Goal: Find specific page/section: Find specific page/section

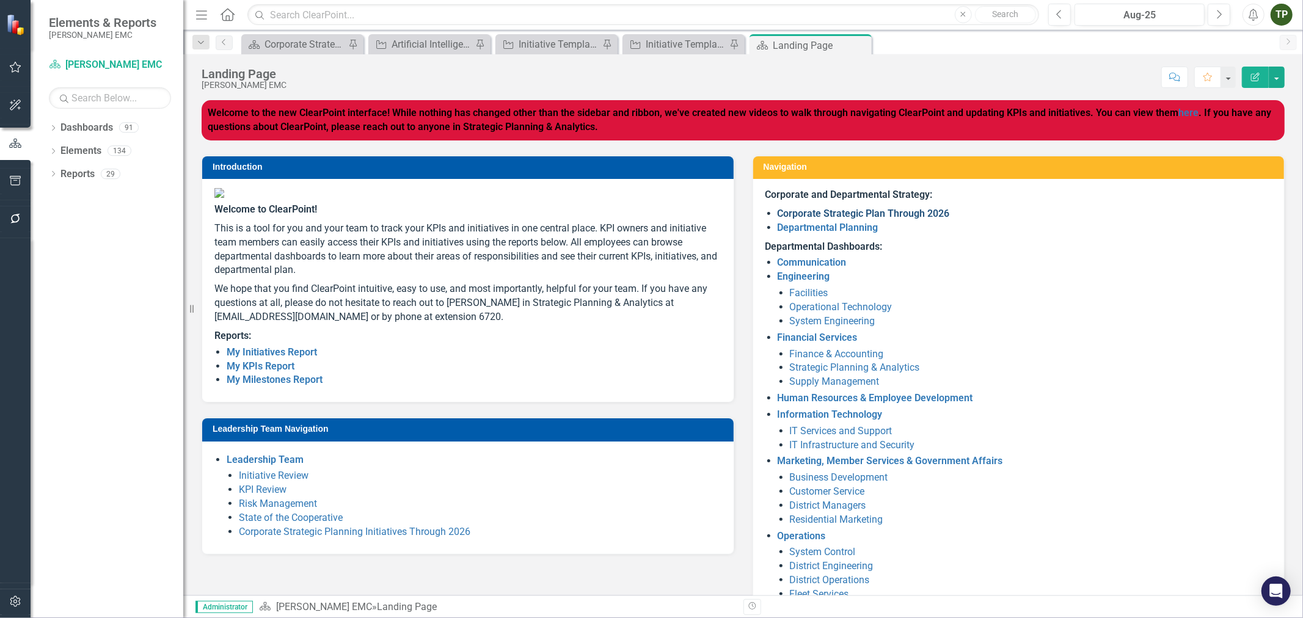
click at [896, 216] on link "Corporate Strategic Plan Through 2026" at bounding box center [864, 214] width 172 height 12
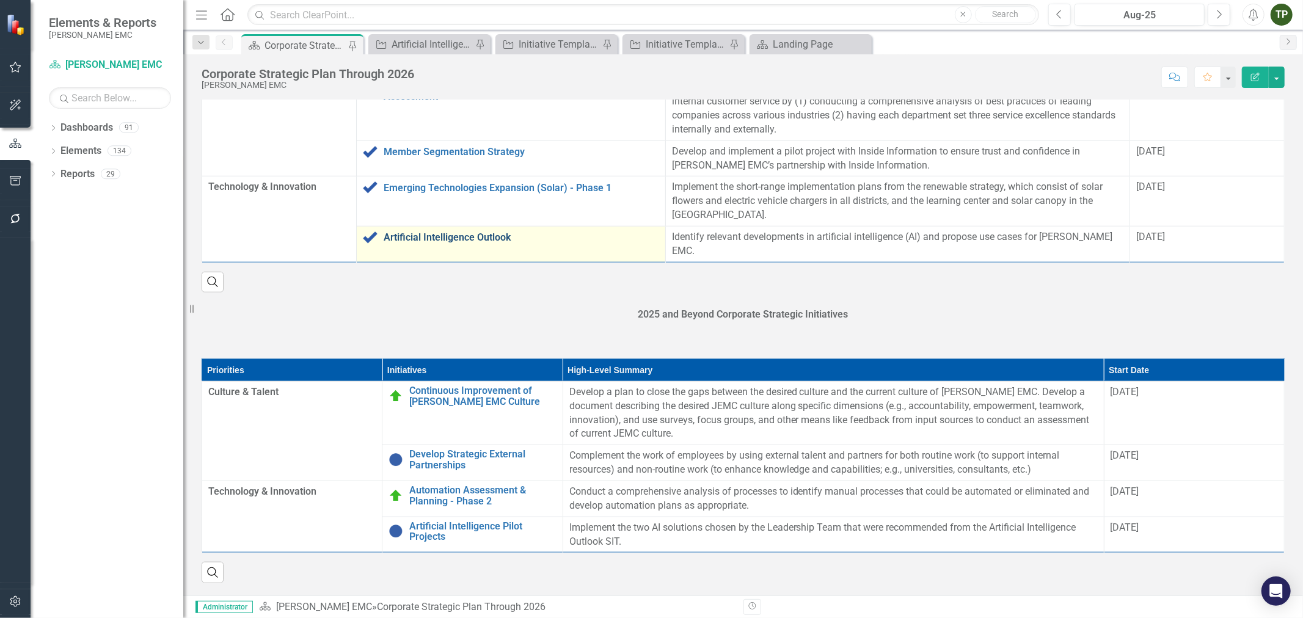
scroll to position [1285, 0]
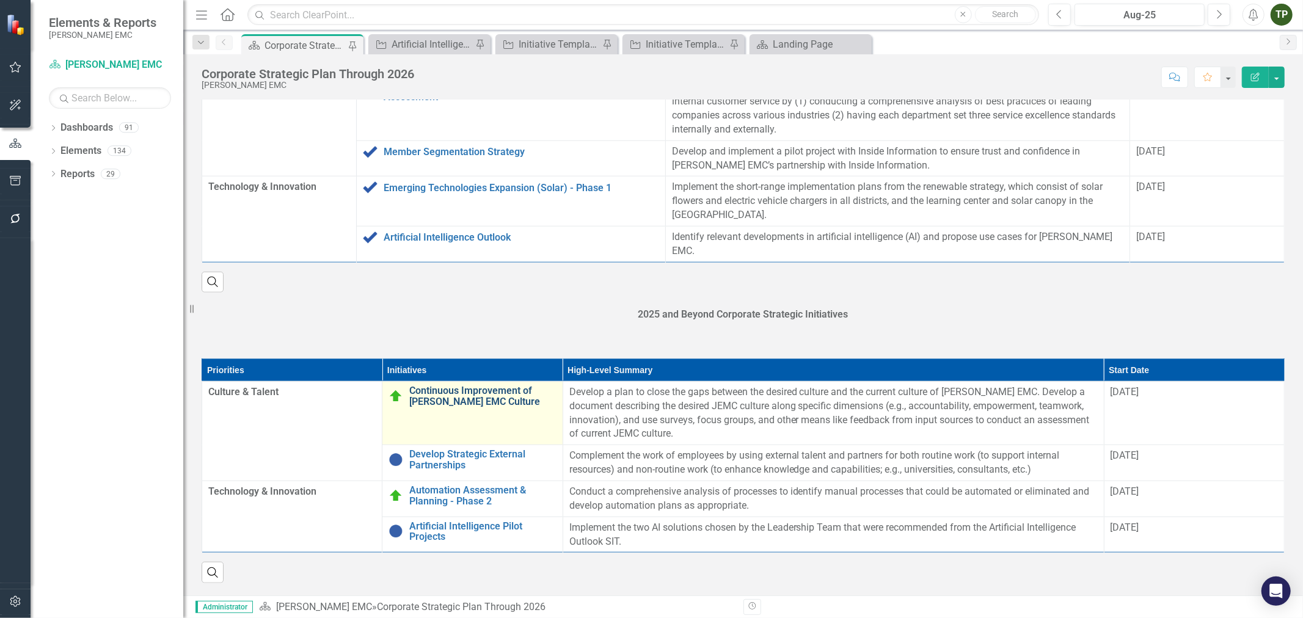
click at [442, 401] on link "Continuous Improvement of [PERSON_NAME] EMC Culture" at bounding box center [482, 395] width 147 height 21
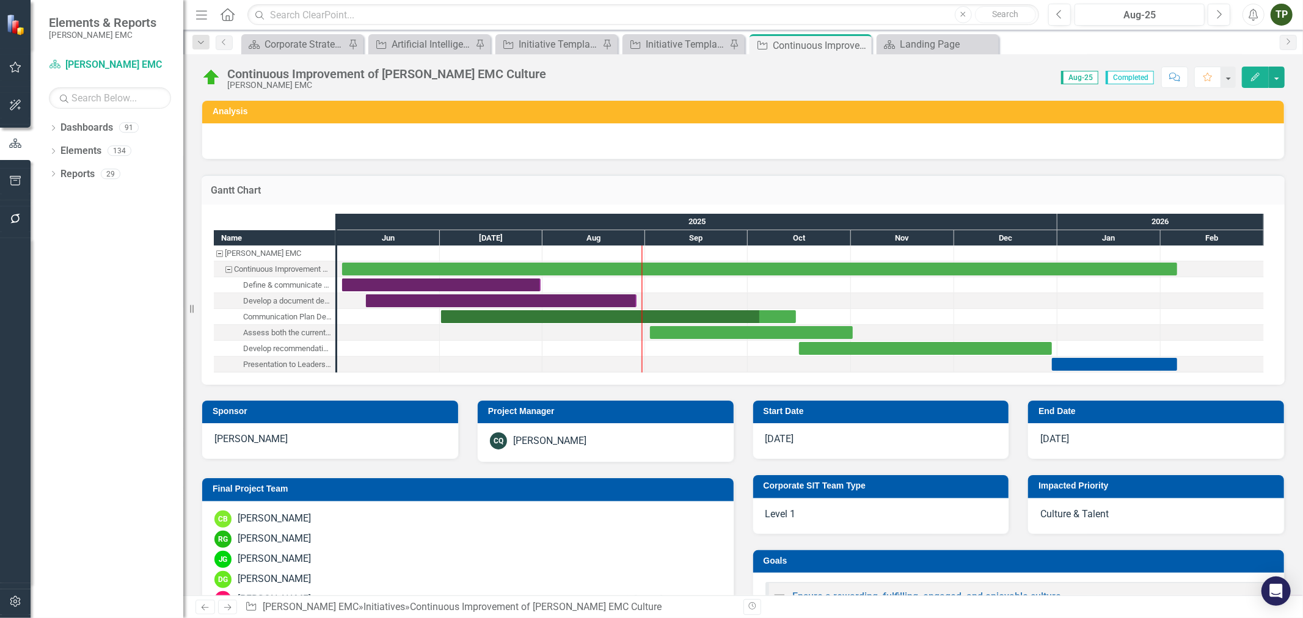
checkbox input "true"
click at [860, 46] on icon "Close" at bounding box center [860, 45] width 12 height 10
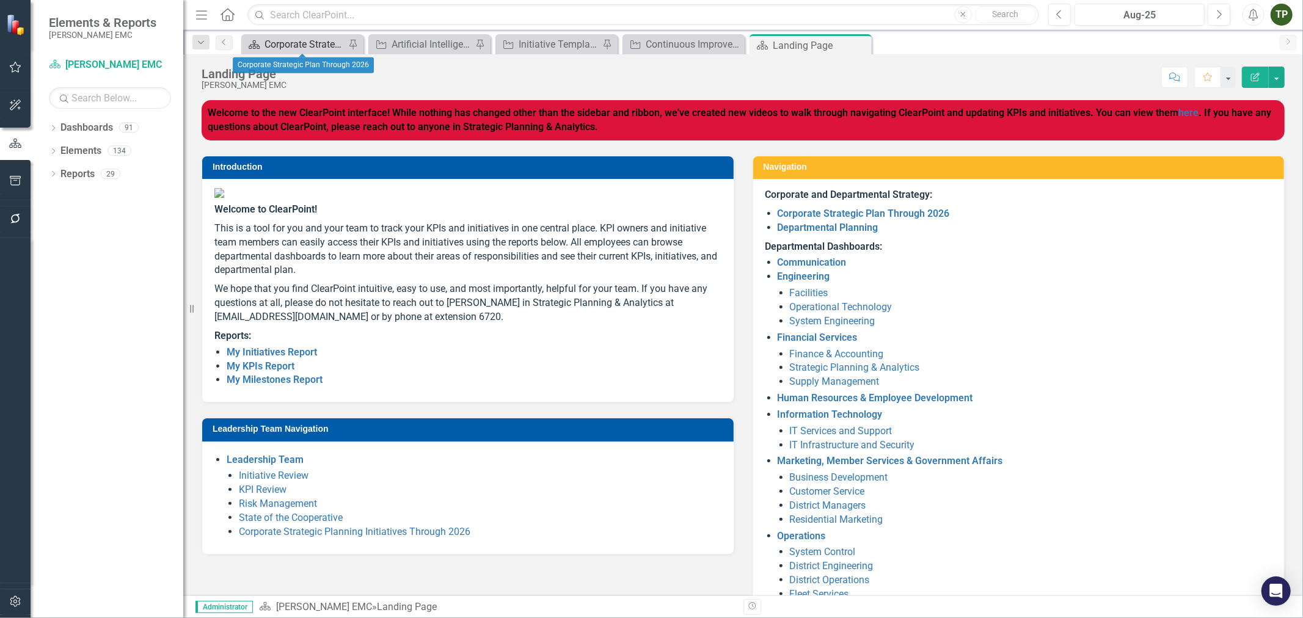
click at [291, 45] on div "Corporate Strategic Plan Through 2026" at bounding box center [305, 44] width 81 height 15
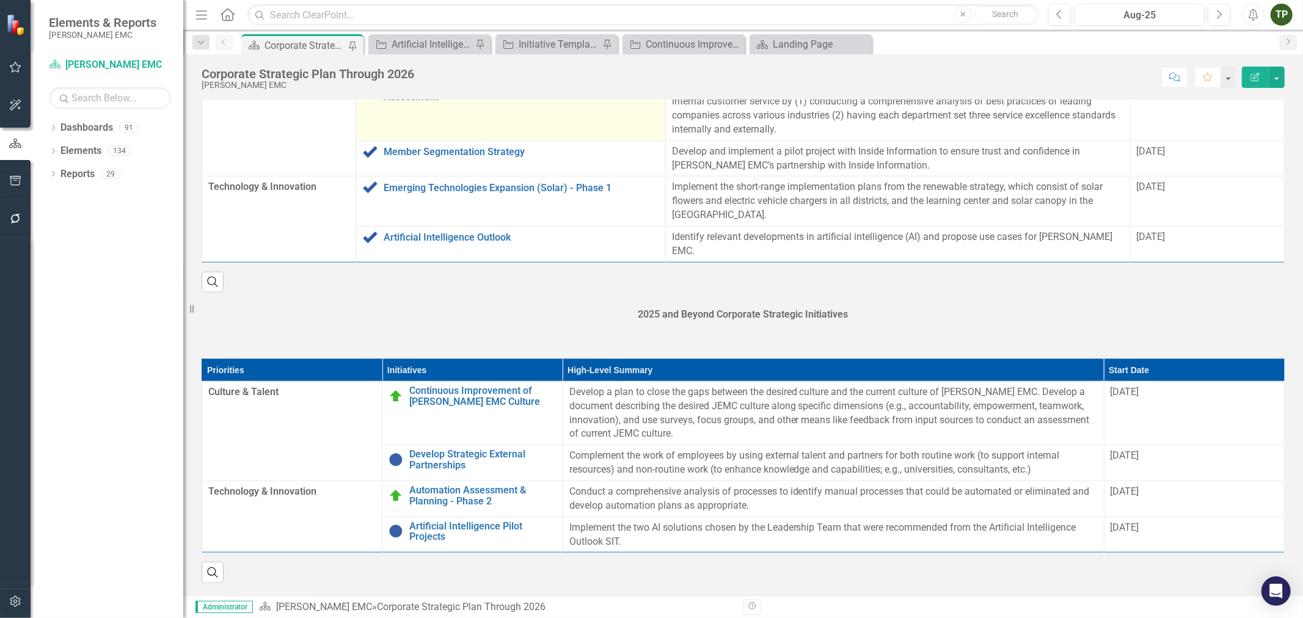
scroll to position [1285, 0]
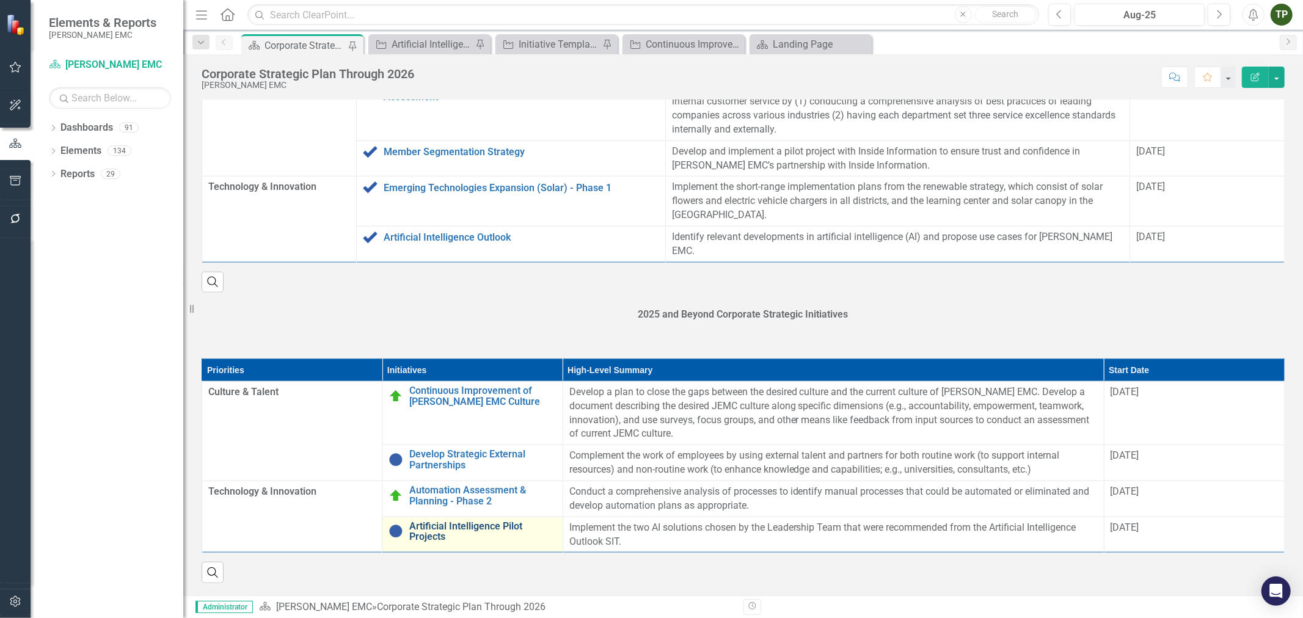
click at [437, 528] on link "Artificial Intelligence Pilot Projects" at bounding box center [482, 531] width 147 height 21
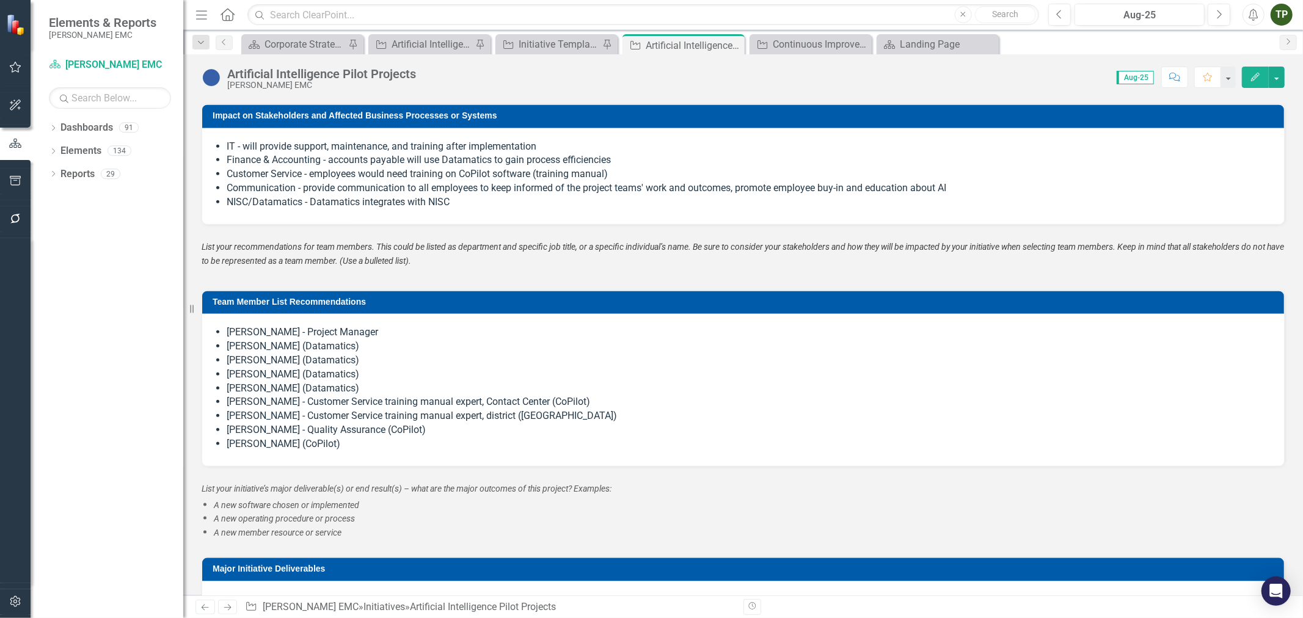
scroll to position [1153, 0]
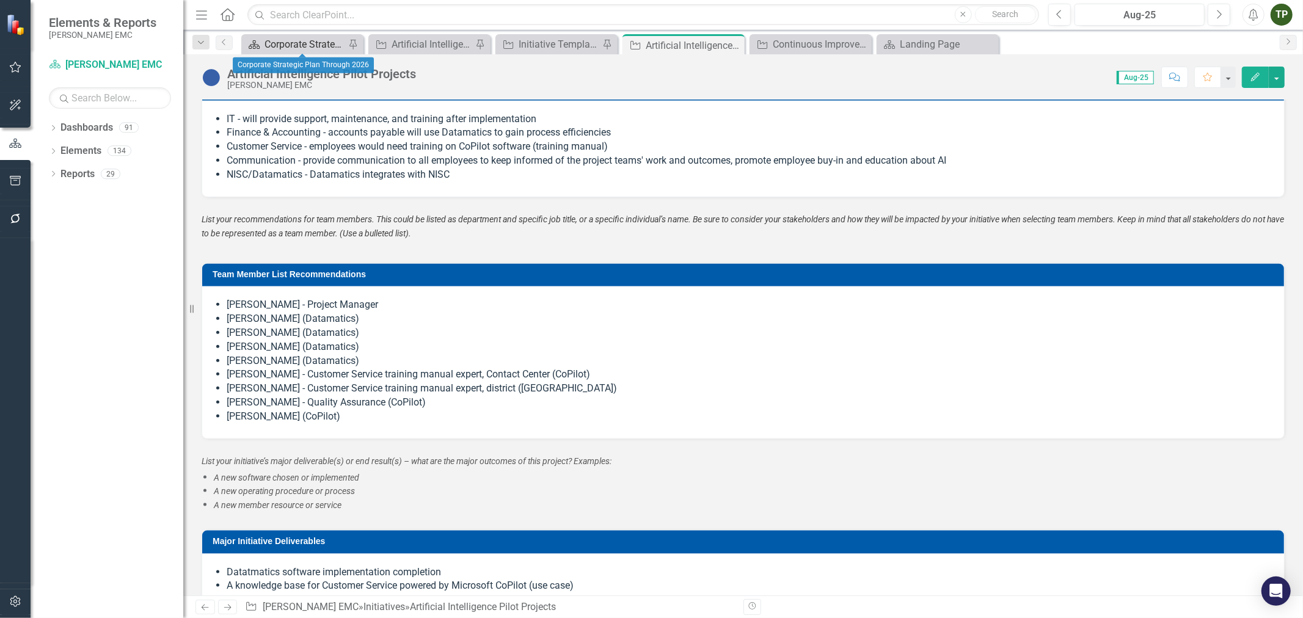
click at [276, 42] on div "Corporate Strategic Plan Through 2026" at bounding box center [305, 44] width 81 height 15
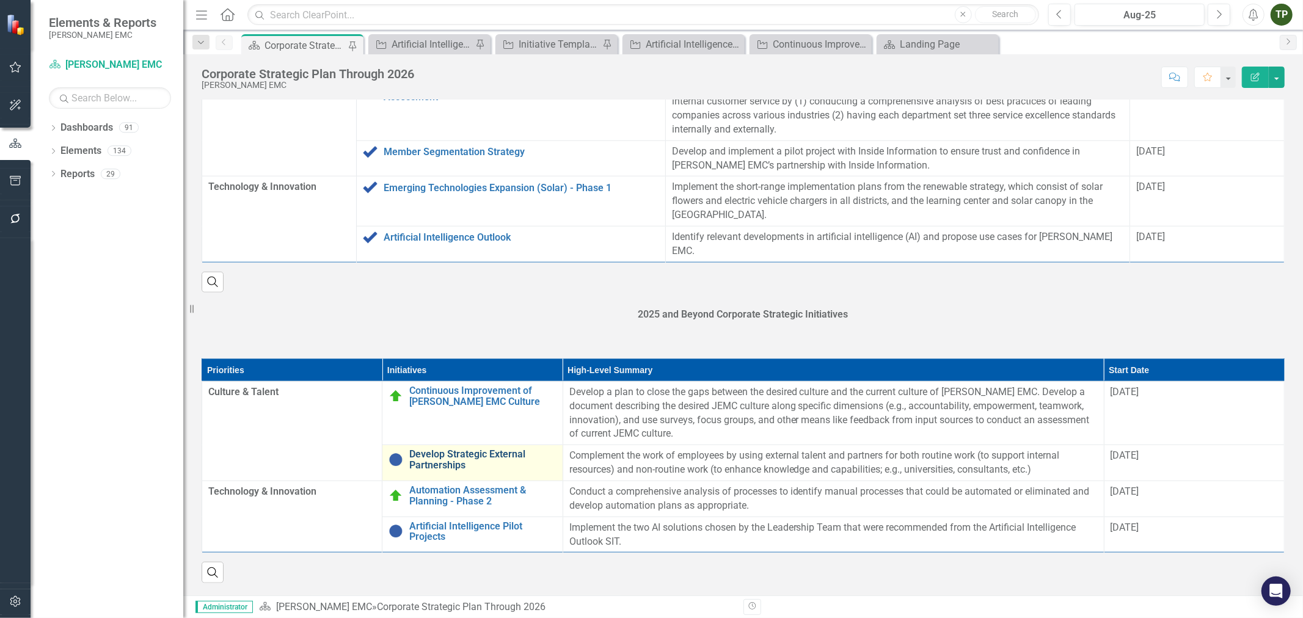
scroll to position [1285, 0]
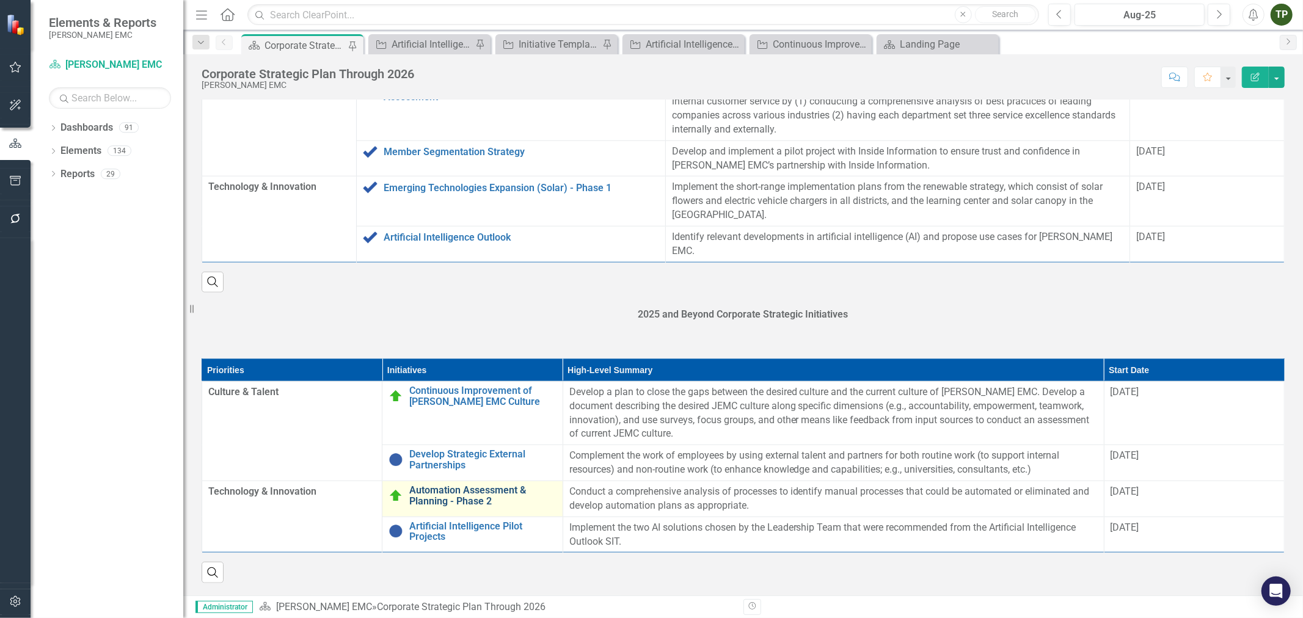
click at [432, 499] on link "Automation Assessment & Planning - Phase 2" at bounding box center [482, 495] width 147 height 21
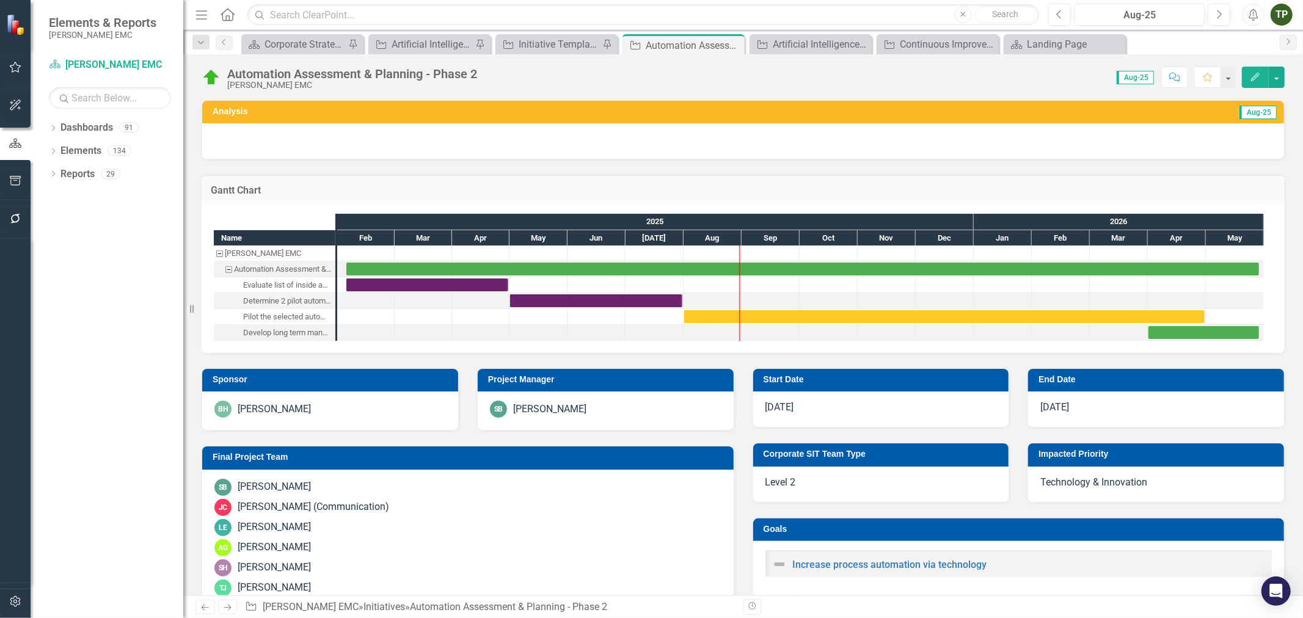
checkbox input "true"
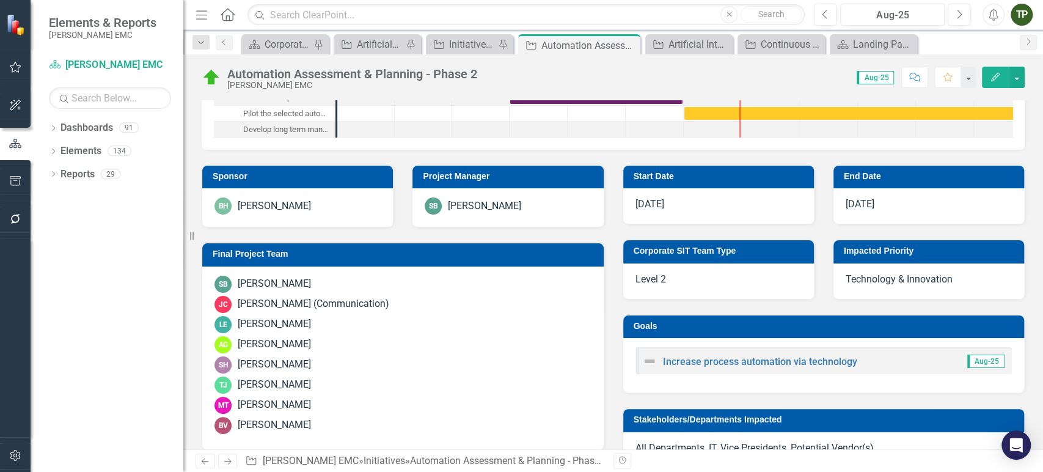
scroll to position [203, 0]
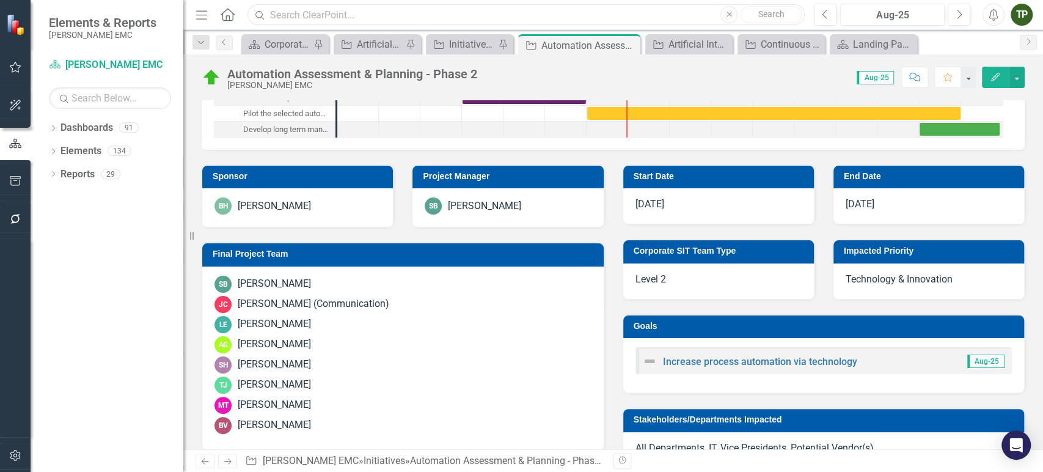
click at [572, 10] on input "text" at bounding box center [525, 14] width 557 height 21
type input "r"
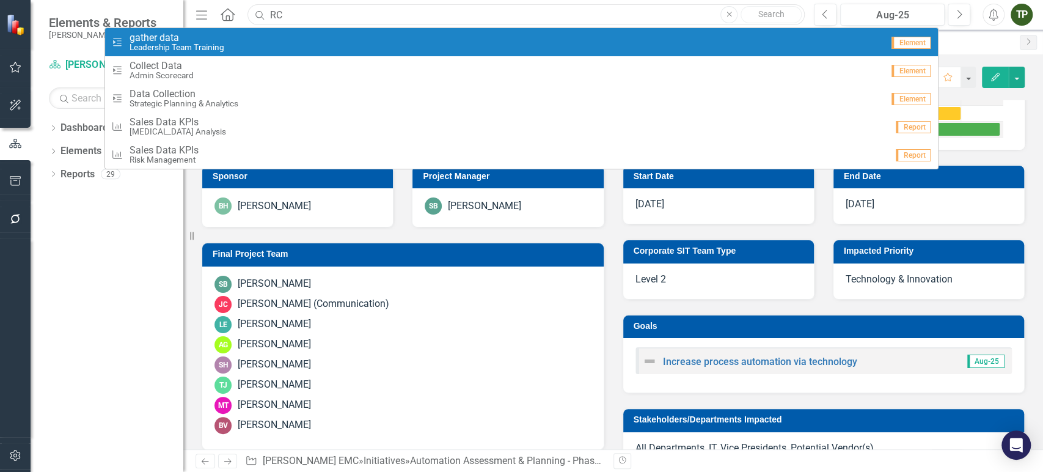
type input "R"
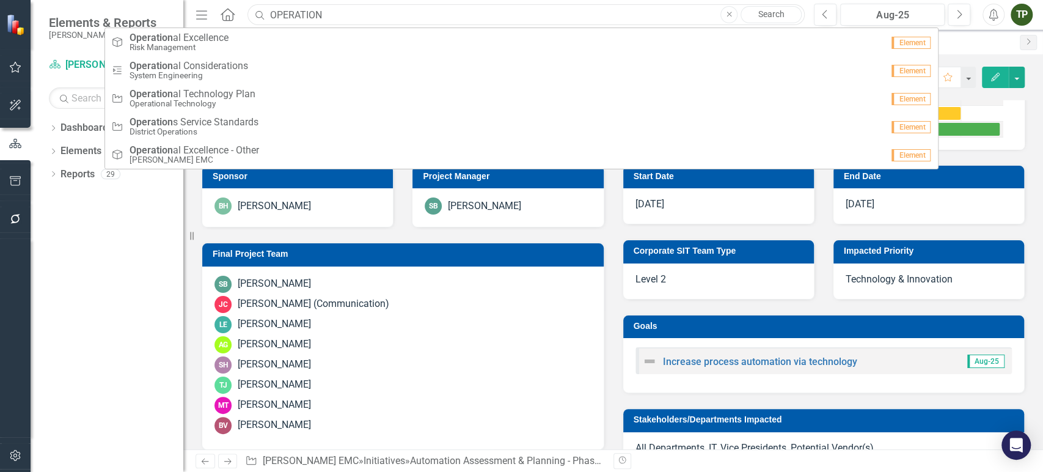
type input "OPERATION"
click at [218, 93] on span "Operation al Technology Plan" at bounding box center [193, 94] width 126 height 11
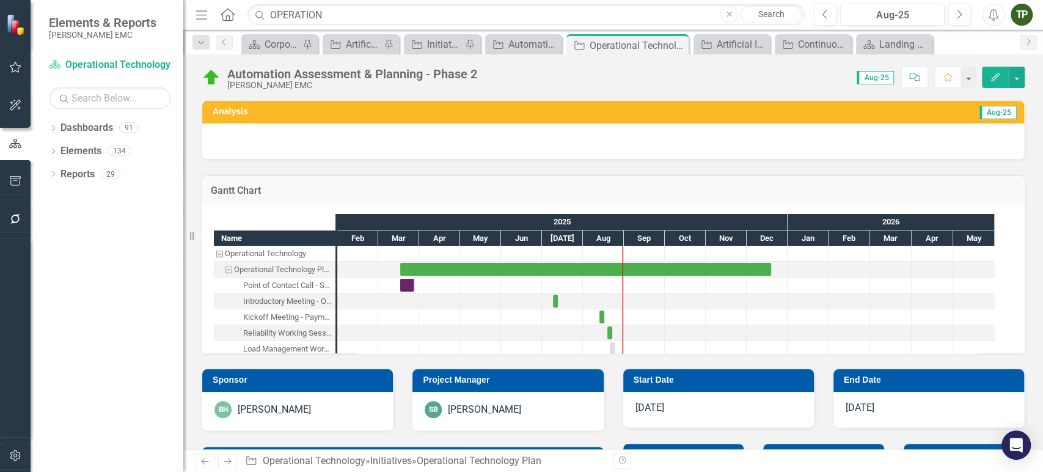
checkbox input "true"
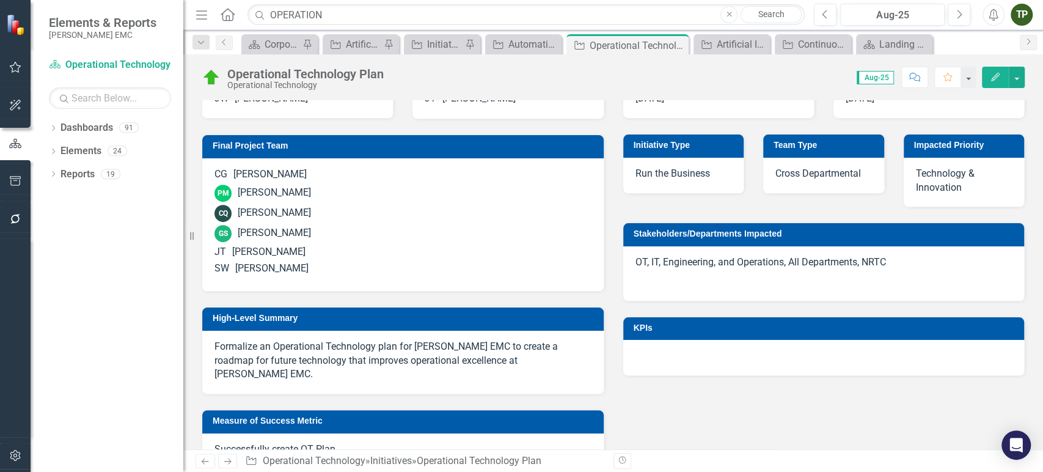
scroll to position [443, 0]
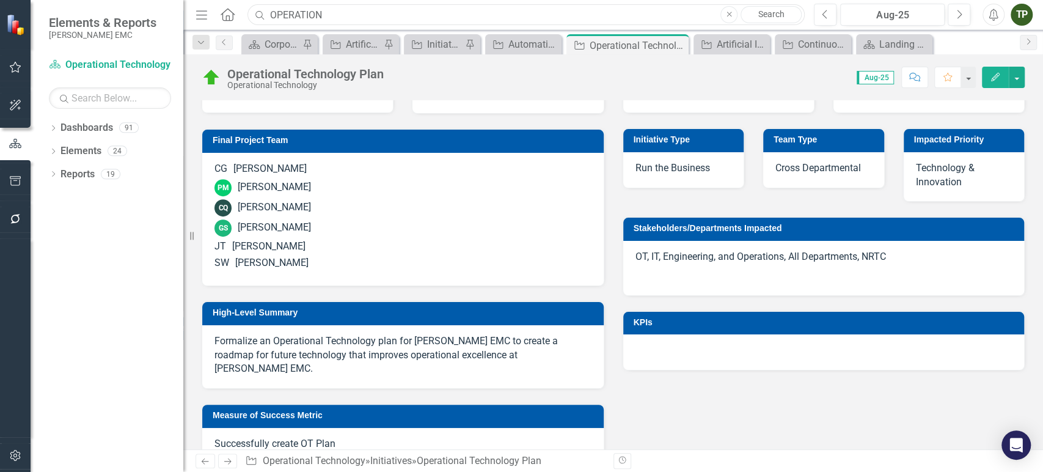
click at [332, 17] on input "OPERATION" at bounding box center [525, 14] width 557 height 21
type input "O"
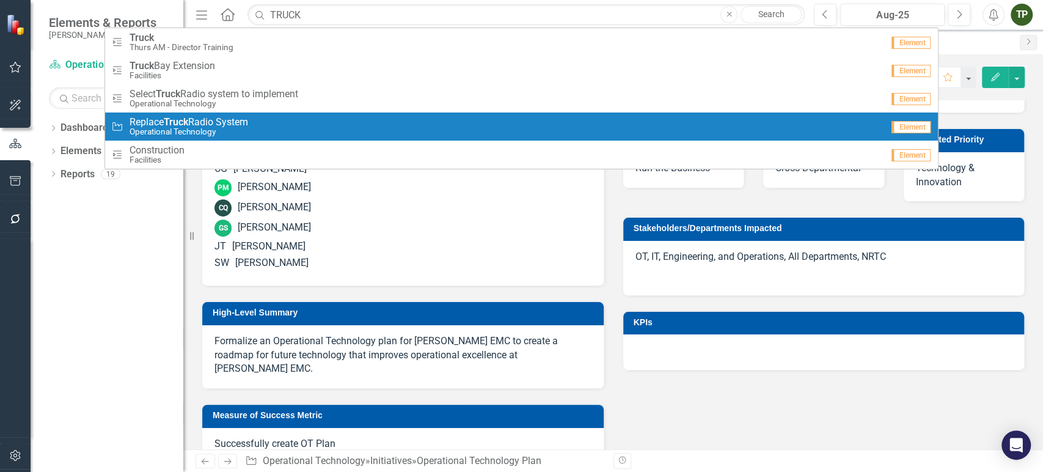
click at [248, 125] on span "Replace Truck Radio System" at bounding box center [189, 122] width 119 height 11
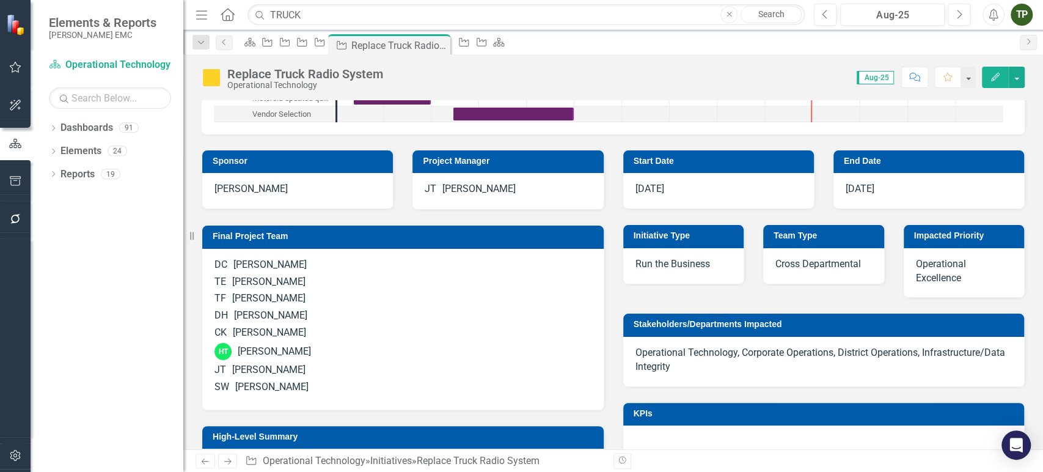
scroll to position [264, 0]
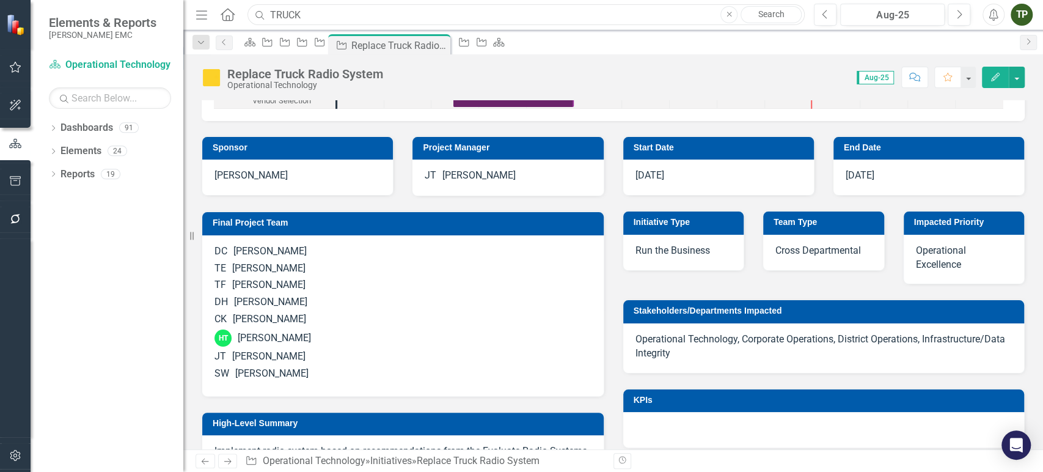
click at [342, 4] on input "TRUCK" at bounding box center [525, 14] width 557 height 21
type input "T"
type input "D"
type input "RC DATA"
